Goal: Task Accomplishment & Management: Complete application form

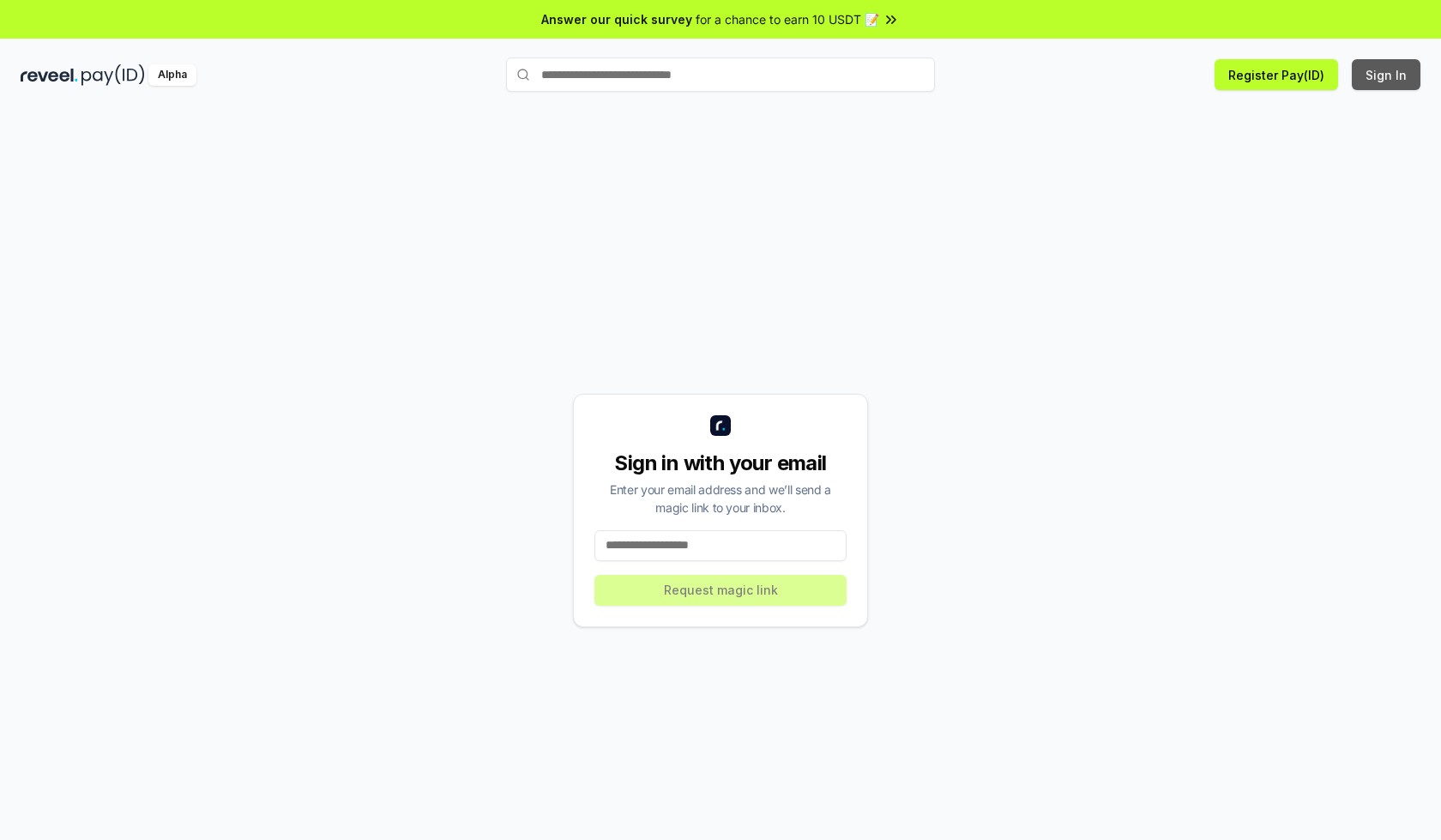
click at [1388, 74] on button "Sign In" at bounding box center [1386, 74] width 69 height 31
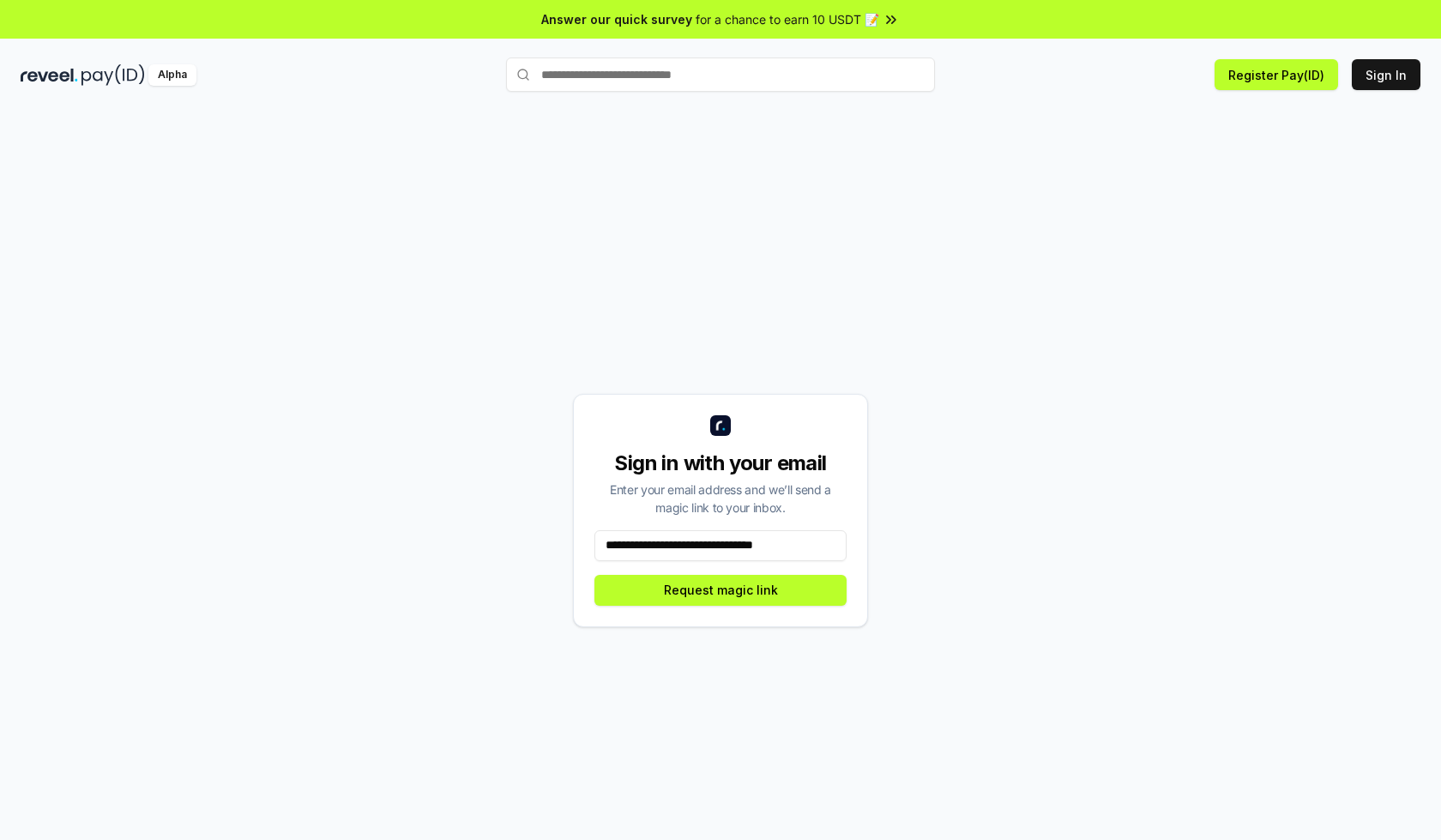
scroll to position [0, 5]
type input "**********"
click at [720, 589] on button "Request magic link" at bounding box center [720, 590] width 252 height 31
